Goal: Transaction & Acquisition: Purchase product/service

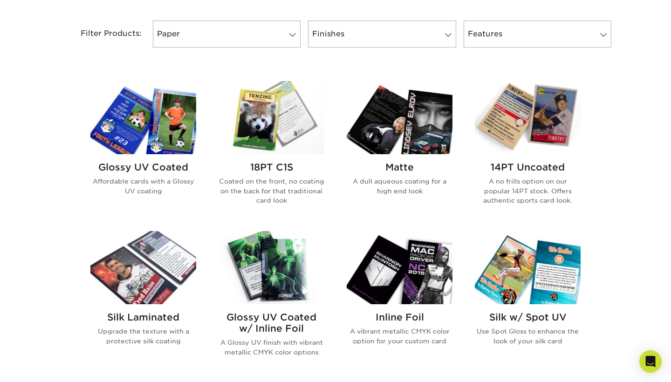
scroll to position [387, 0]
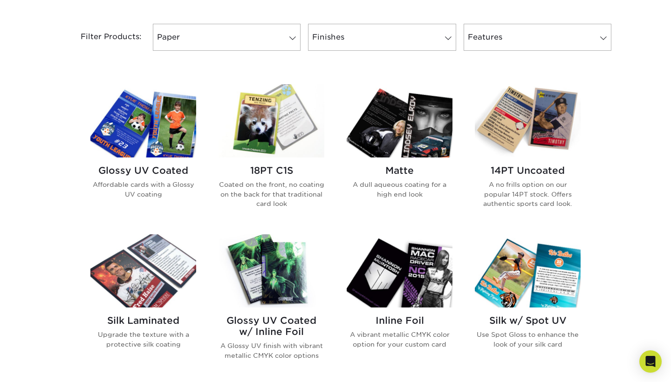
click at [160, 166] on h2 "Glossy UV Coated" at bounding box center [143, 170] width 106 height 11
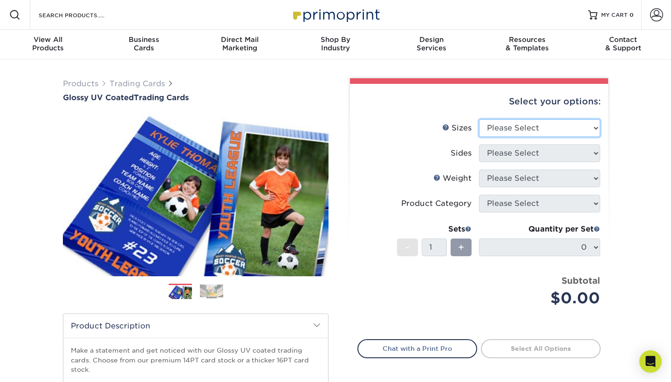
select select "2.50x3.50"
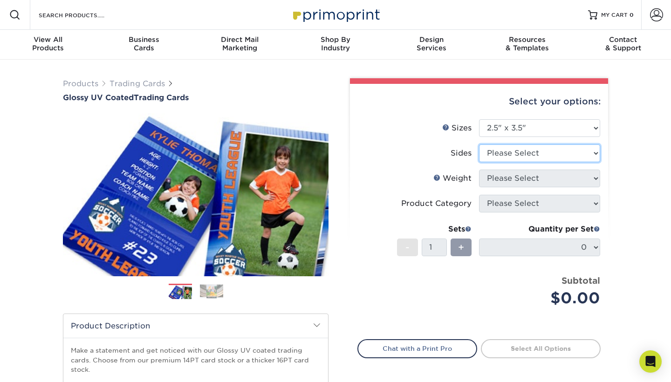
select select "13abbda7-1d64-4f25-8bb2-c179b224825d"
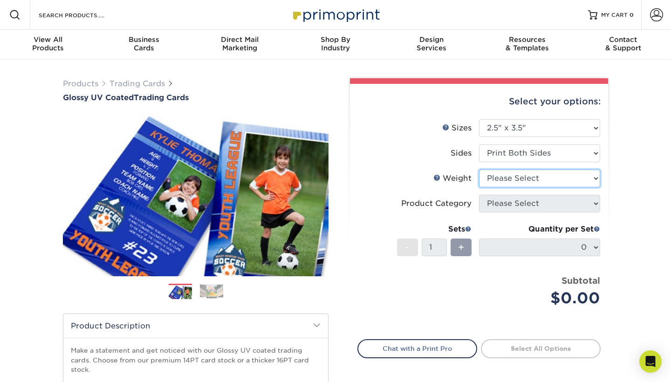
select select "18PTC1S"
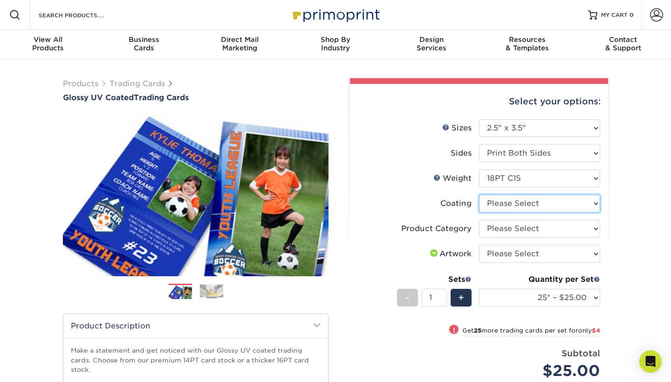
select select "1e8116af-acfc-44b1-83dc-8181aa338834"
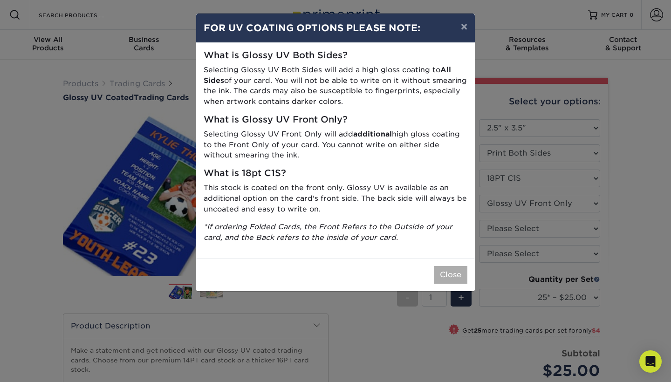
click at [453, 267] on button "Close" at bounding box center [451, 275] width 34 height 18
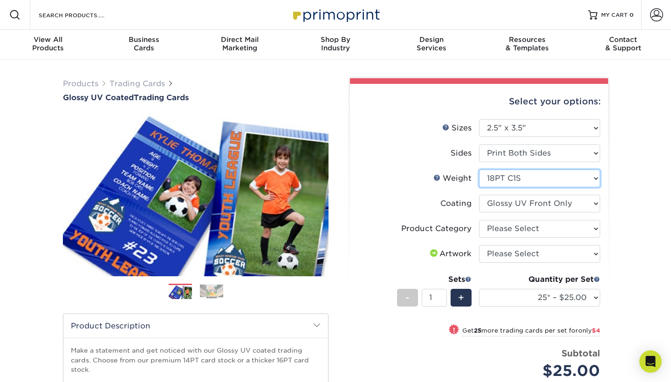
select select "14PT"
select select "25* – $25.00"
select select "-1"
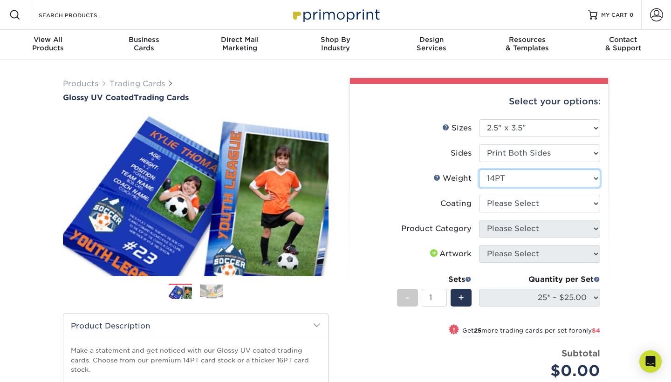
select select "16PT"
select select "25* – $25.00"
select select "ae367451-b2b8-45df-a344-0f05b6a12993"
select select "-1"
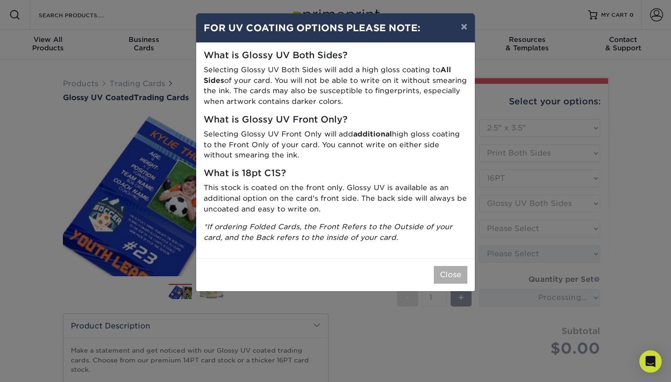
click at [456, 268] on button "Close" at bounding box center [451, 275] width 34 height 18
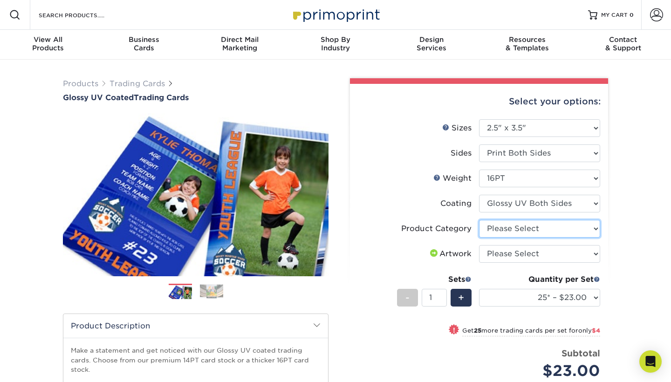
select select "c2f9bce9-36c2-409d-b101-c29d9d031e18"
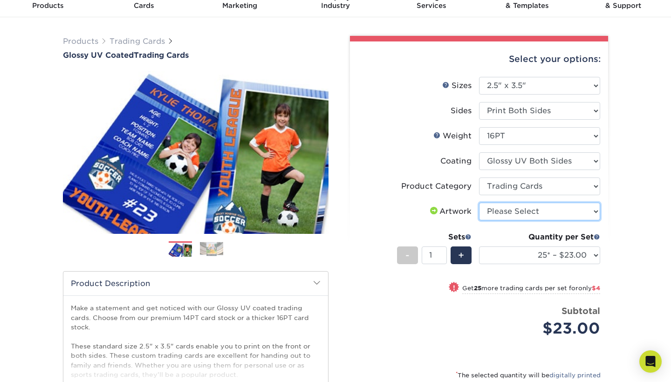
scroll to position [42, 0]
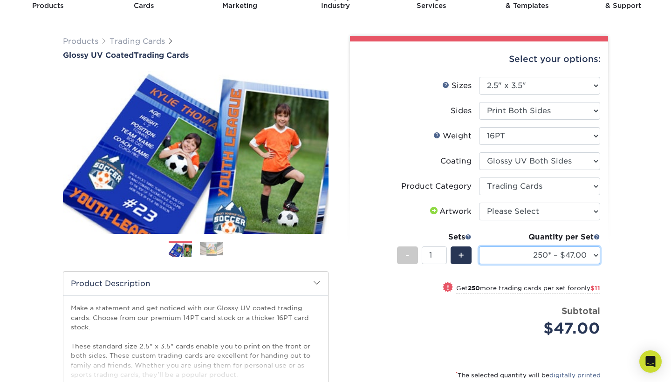
select select "500 – $58.00"
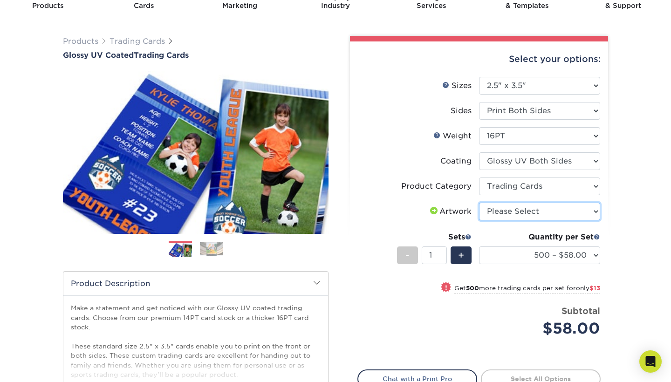
select select "design"
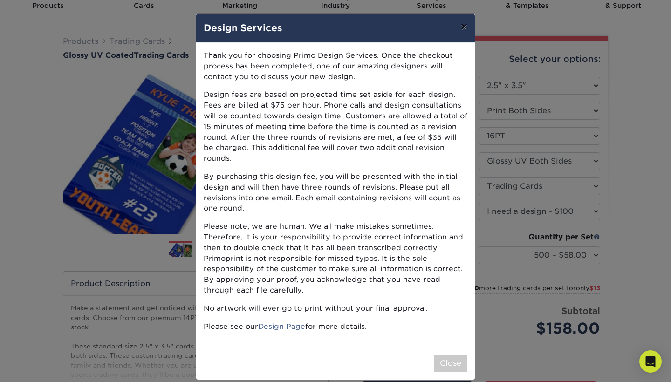
click at [463, 28] on button "×" at bounding box center [464, 27] width 21 height 26
